Goal: Task Accomplishment & Management: Manage account settings

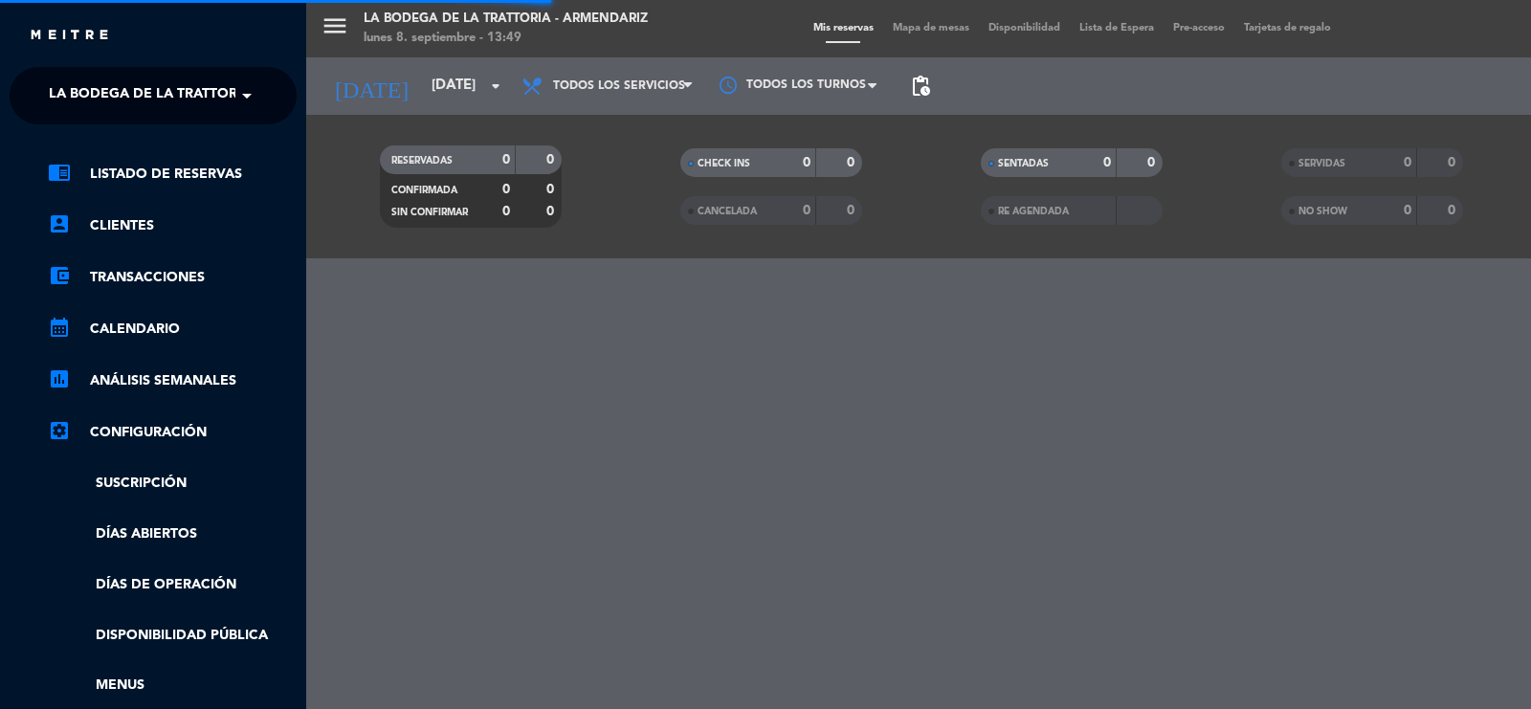
click at [130, 102] on span "La Bodega de la Trattoria - Armendariz" at bounding box center [201, 96] width 304 height 40
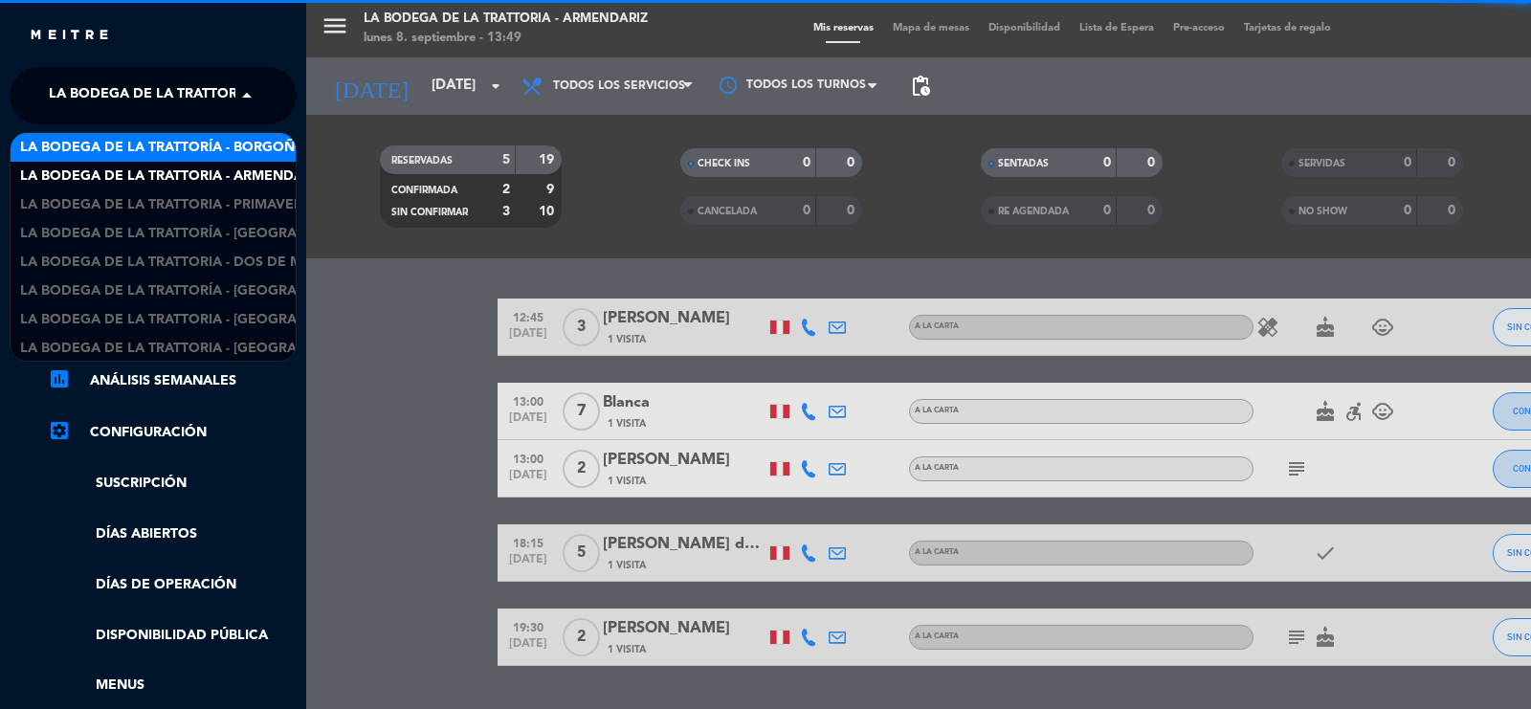
scroll to position [2, 0]
drag, startPoint x: 134, startPoint y: 105, endPoint x: 177, endPoint y: 145, distance: 58.3
click at [177, 145] on span "La Bodega de la Trattoría - Borgoño" at bounding box center [163, 148] width 286 height 22
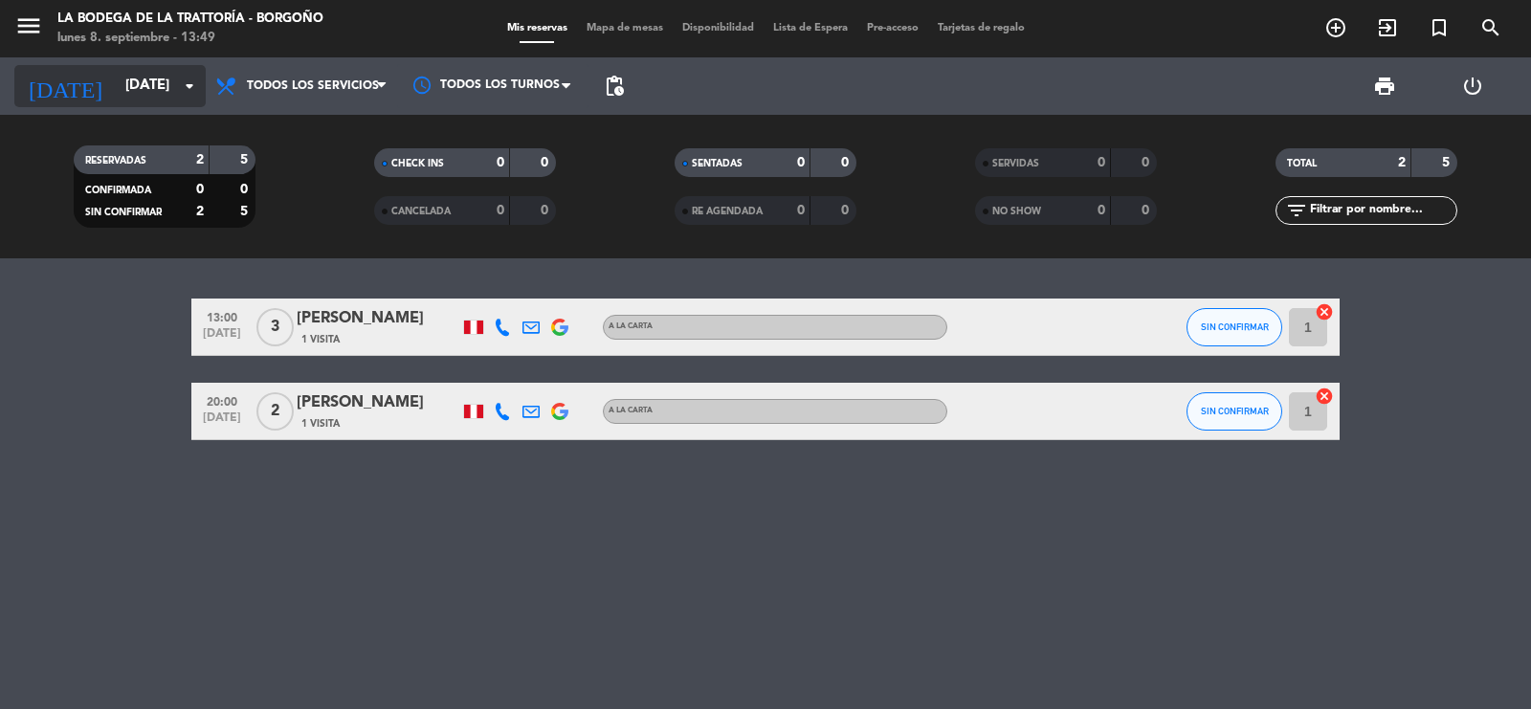
click at [180, 96] on icon "arrow_drop_down" at bounding box center [189, 86] width 23 height 23
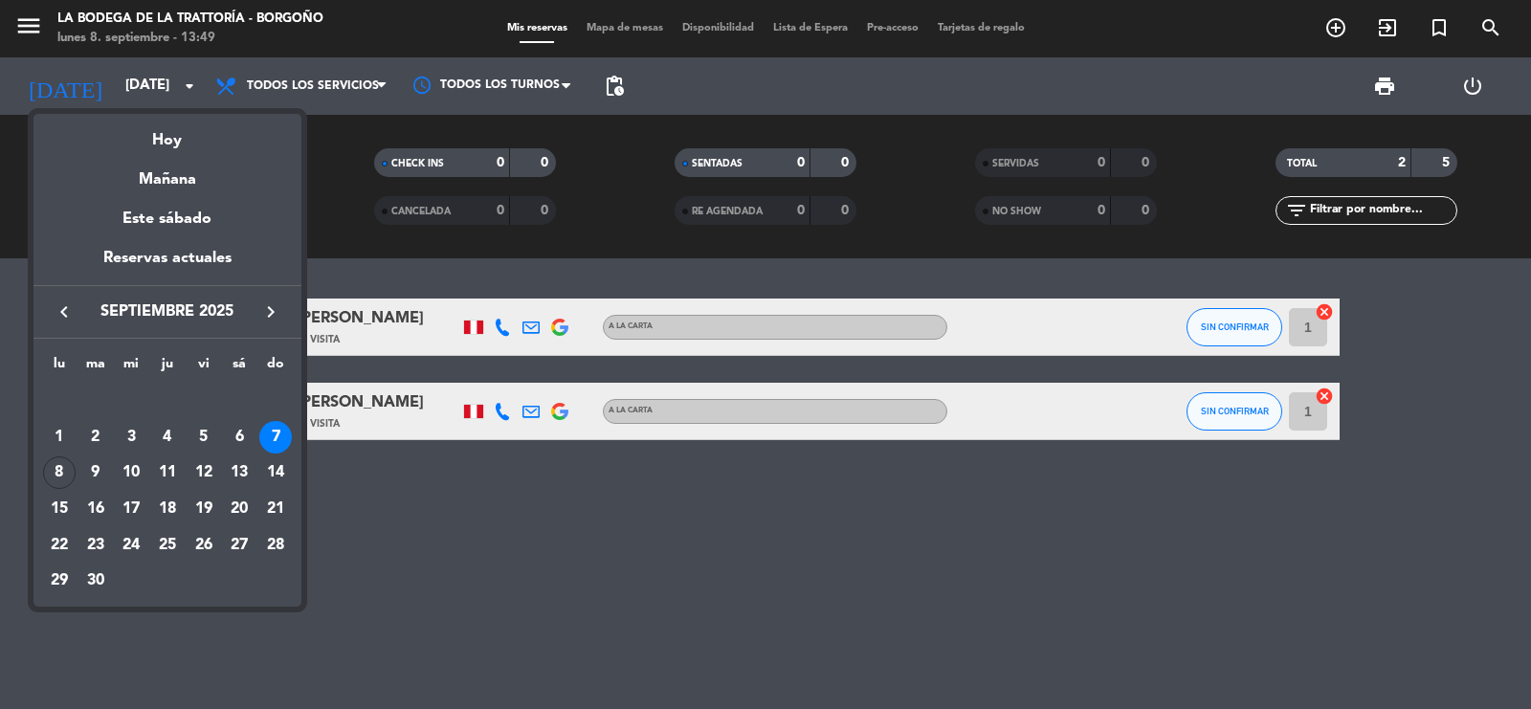
drag, startPoint x: 99, startPoint y: 457, endPoint x: 112, endPoint y: 493, distance: 38.8
click at [98, 457] on div "9" at bounding box center [95, 473] width 33 height 33
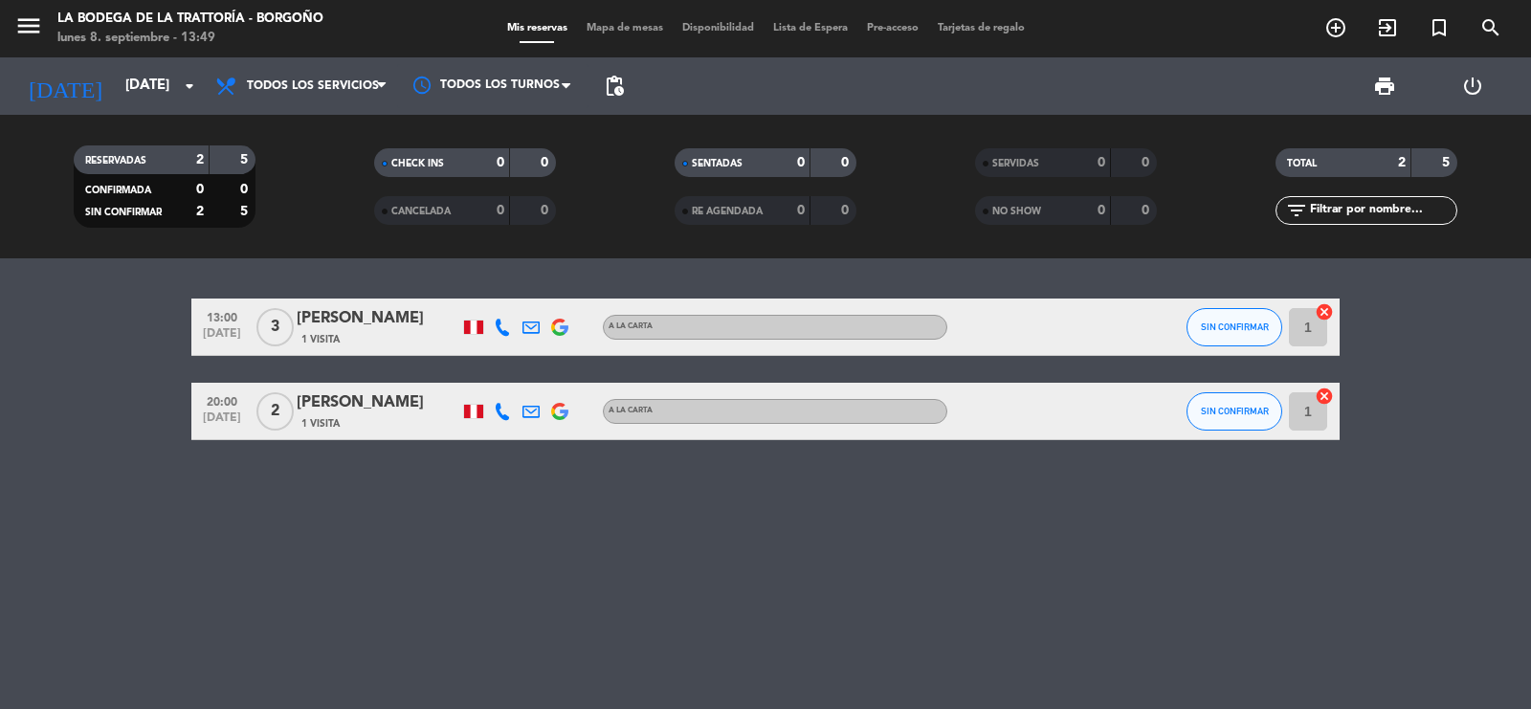
type input "[DATE]"
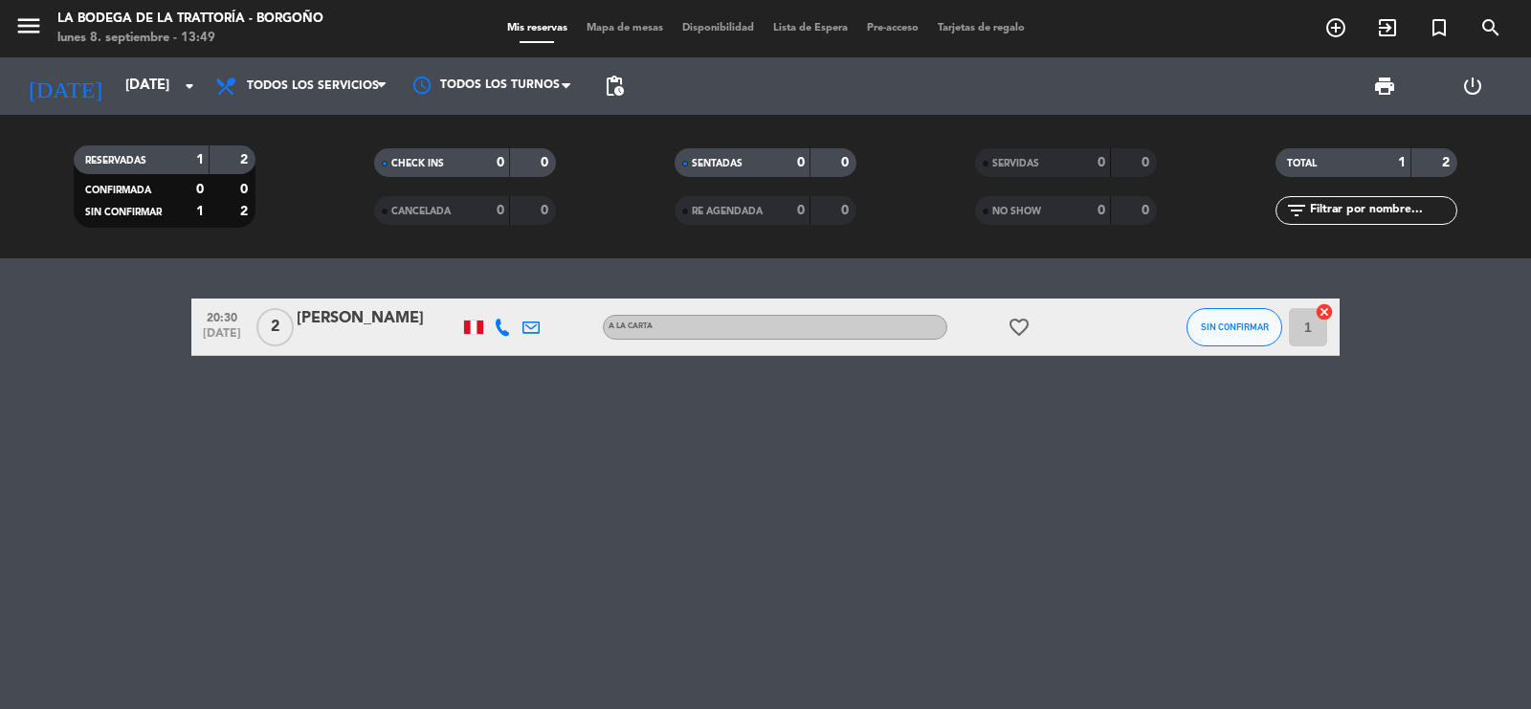
click at [102, 592] on div "20:30 [DATE] 2 [PERSON_NAME] A la carta favorite_border SIN CONFIRMAR 1 cancel" at bounding box center [765, 483] width 1531 height 451
click at [505, 325] on icon at bounding box center [502, 327] width 17 height 17
click at [503, 309] on div "[PHONE_NUMBER] Copiar content_paste |" at bounding box center [516, 284] width 145 height 54
click at [500, 282] on div "[PHONE_NUMBER]" at bounding box center [517, 274] width 125 height 20
click at [516, 288] on span "content_paste" at bounding box center [523, 294] width 14 height 14
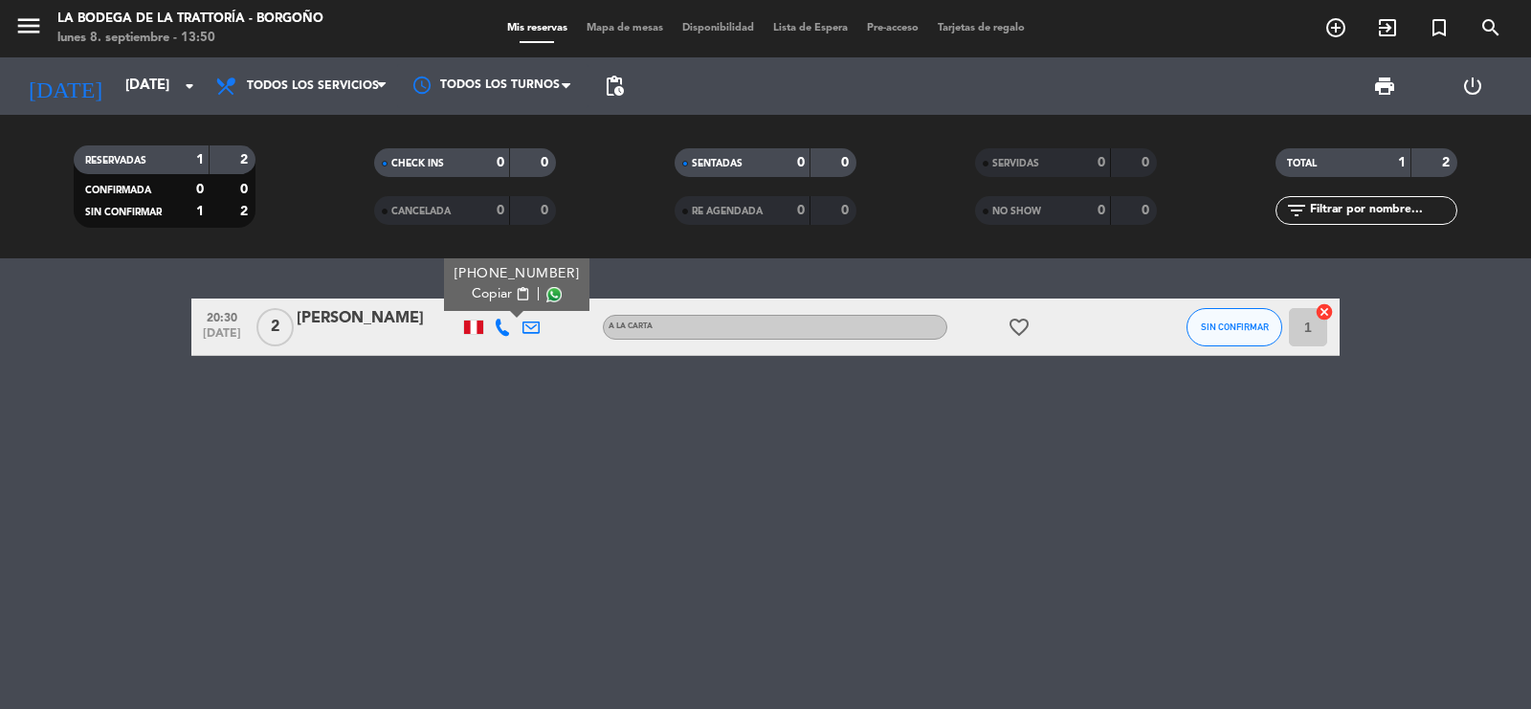
click at [520, 335] on div at bounding box center [531, 327] width 29 height 56
click at [531, 324] on icon at bounding box center [531, 327] width 17 height 17
click at [657, 295] on span "Copiar" at bounding box center [677, 293] width 40 height 20
click at [53, 30] on span "menu" at bounding box center [35, 29] width 43 height 45
click at [35, 30] on icon "menu" at bounding box center [28, 25] width 29 height 29
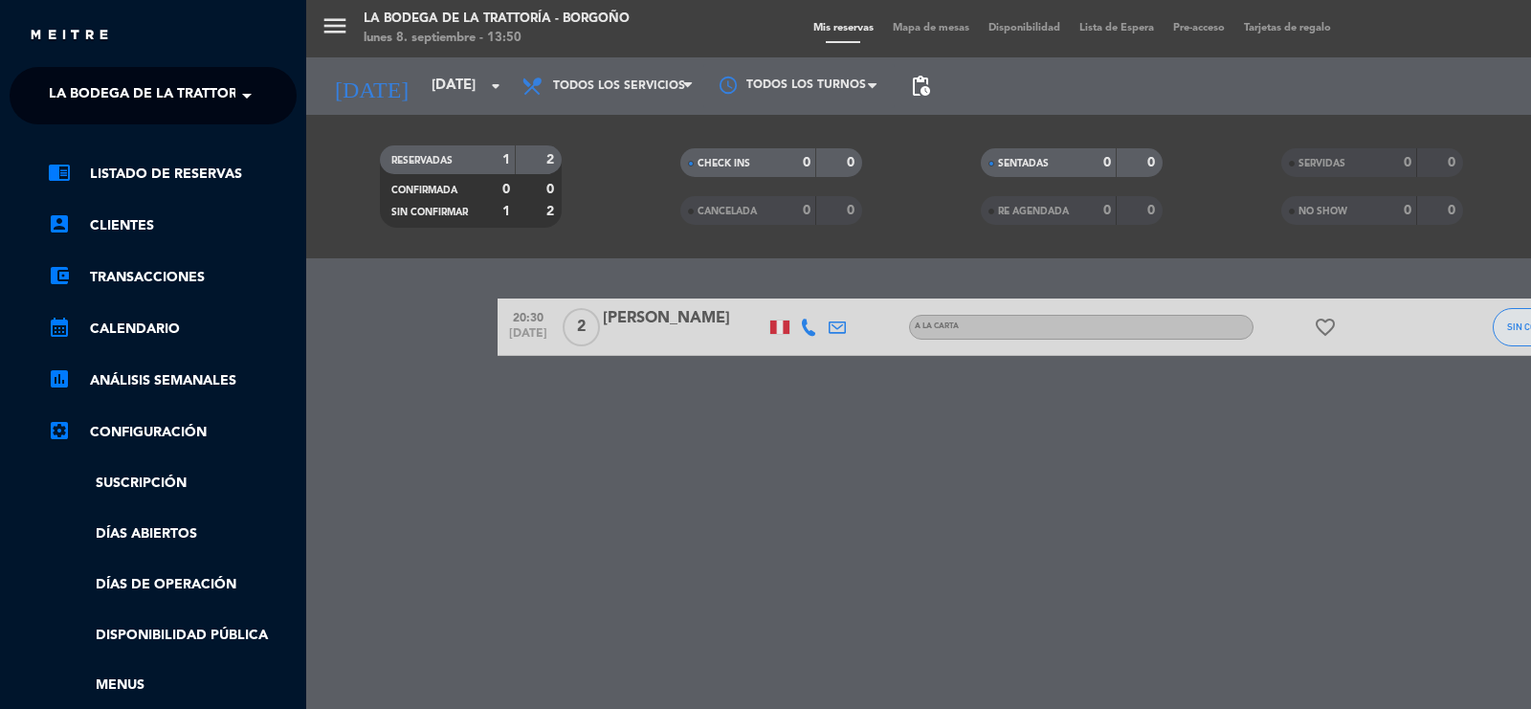
click at [203, 126] on div "chrome_reader_mode Listado de Reservas account_box Clientes account_balance_wal…" at bounding box center [153, 489] width 316 height 731
click at [180, 99] on span "La Bodega de la Trattoría - Borgoño" at bounding box center [192, 96] width 286 height 40
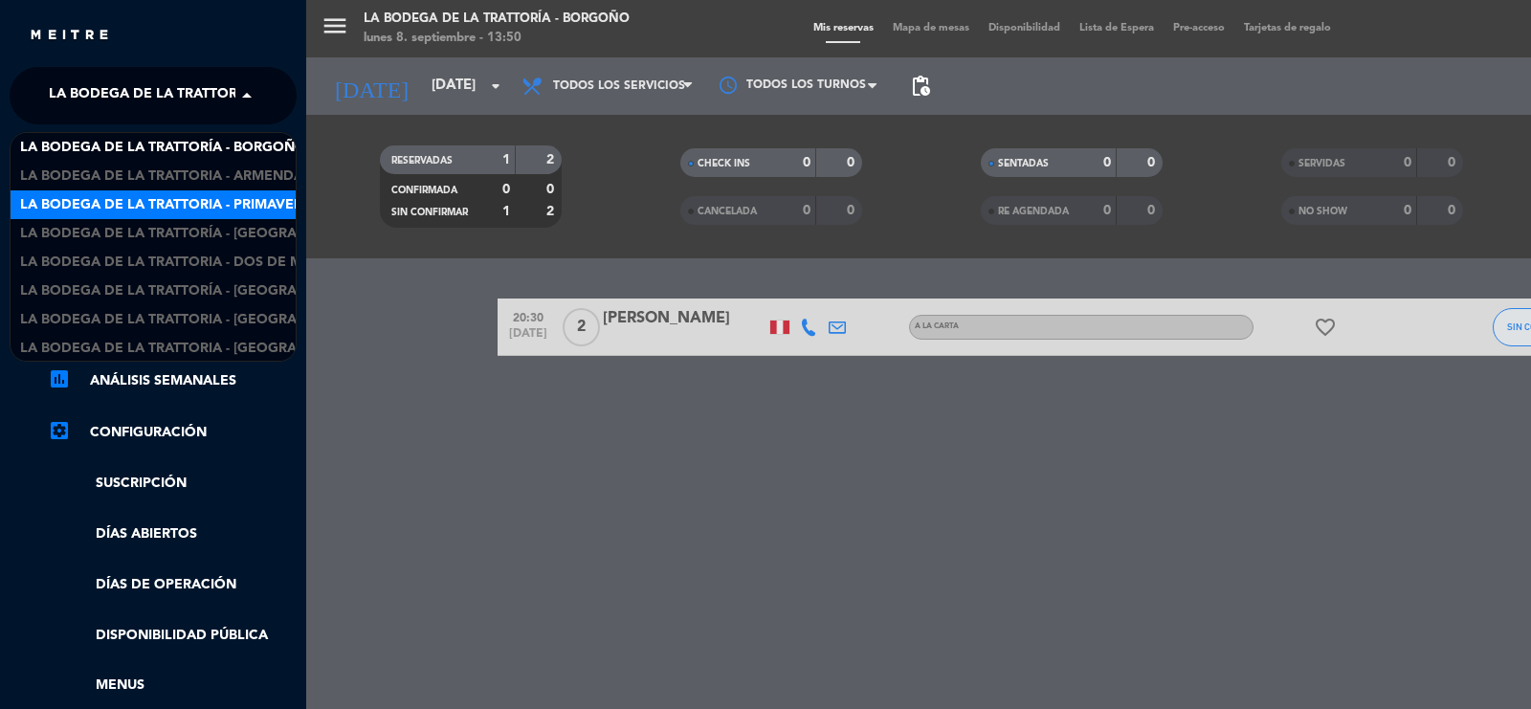
click at [246, 197] on span "La Bodega de la Trattoria - Primavera" at bounding box center [166, 205] width 292 height 22
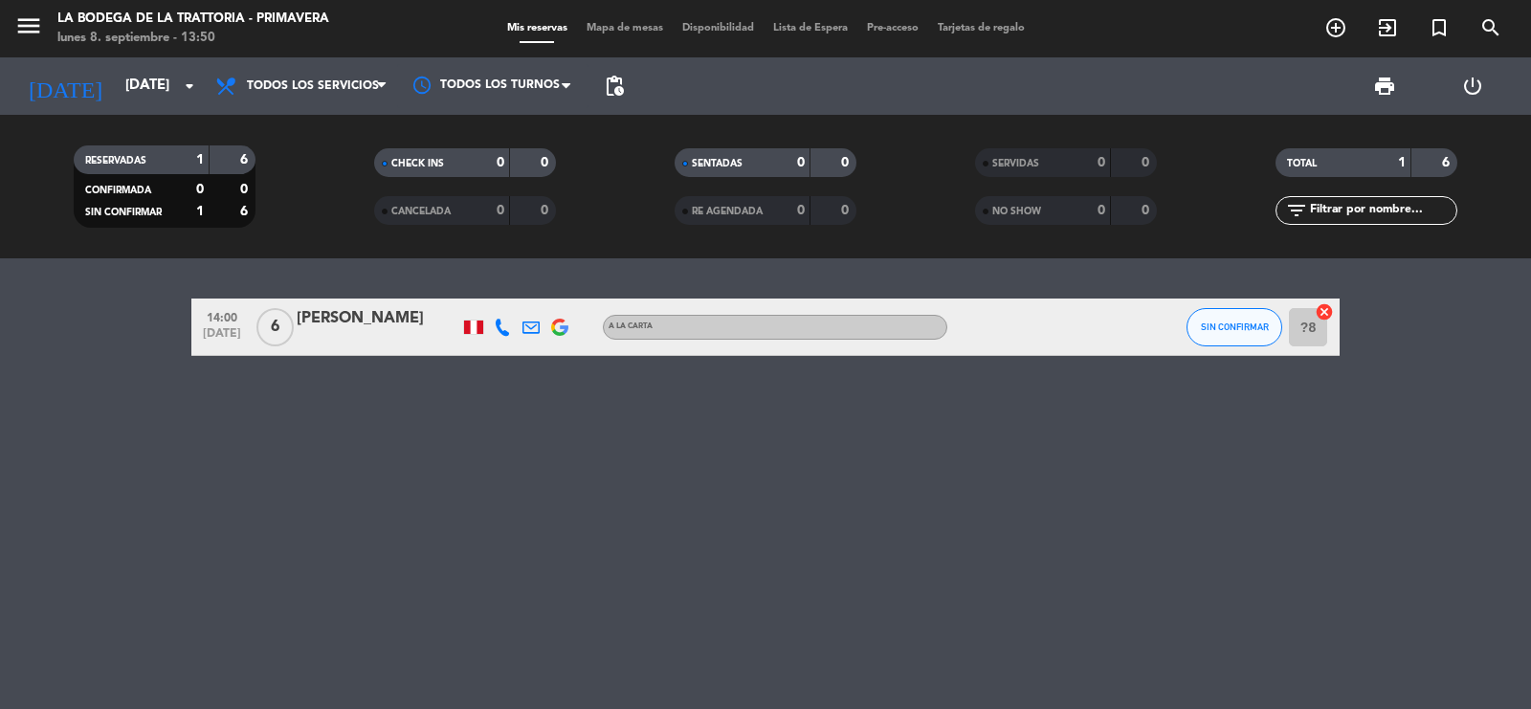
click at [503, 324] on icon at bounding box center [502, 327] width 17 height 17
click at [504, 304] on div "[PHONE_NUMBER] Copiar content_paste |" at bounding box center [509, 284] width 145 height 54
click at [509, 298] on span "content_paste" at bounding box center [516, 294] width 14 height 14
drag, startPoint x: 527, startPoint y: 325, endPoint x: 544, endPoint y: 316, distance: 18.9
click at [528, 325] on icon at bounding box center [531, 327] width 17 height 17
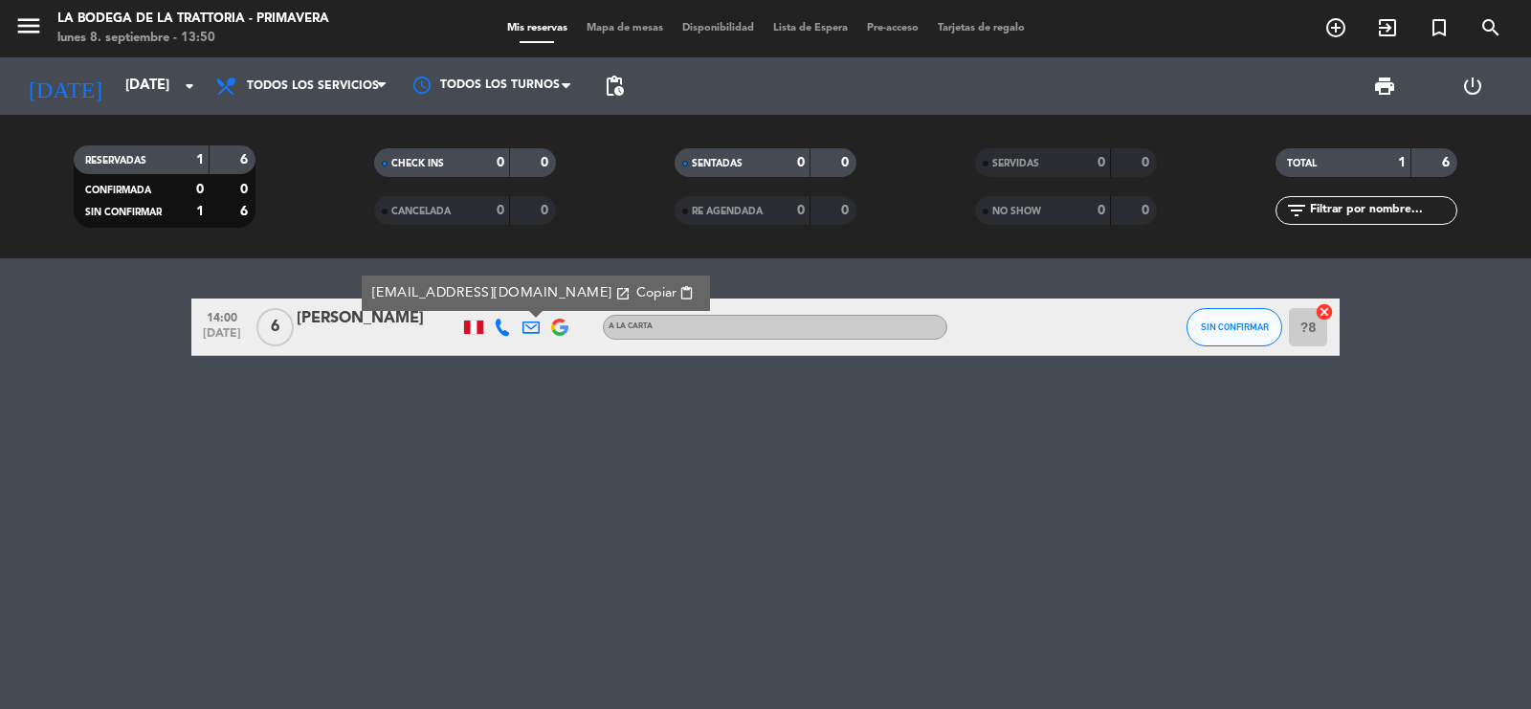
click at [637, 290] on span "Copiar" at bounding box center [657, 293] width 40 height 20
